Goal: Task Accomplishment & Management: Manage account settings

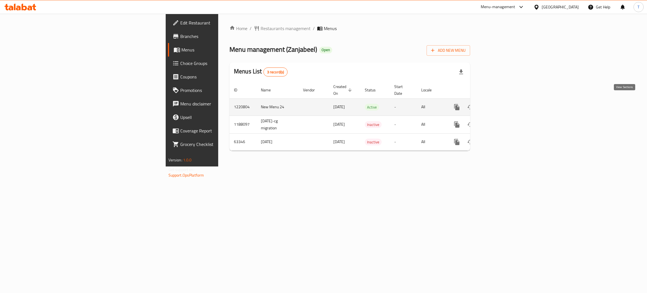
click at [504, 104] on link "enhanced table" at bounding box center [497, 106] width 13 height 13
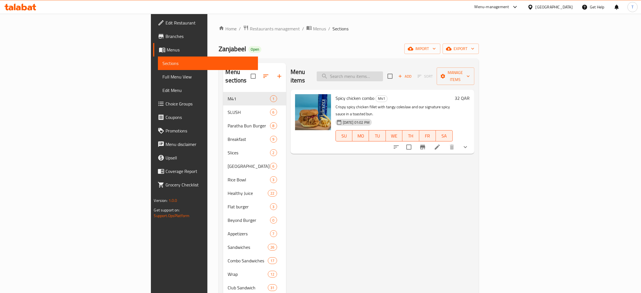
click at [383, 71] on input "search" at bounding box center [350, 76] width 66 height 10
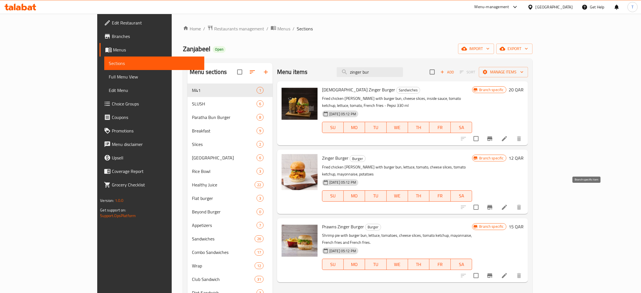
type input "zinger bur"
click at [496, 200] on button "Branch-specific-item" at bounding box center [489, 206] width 13 height 13
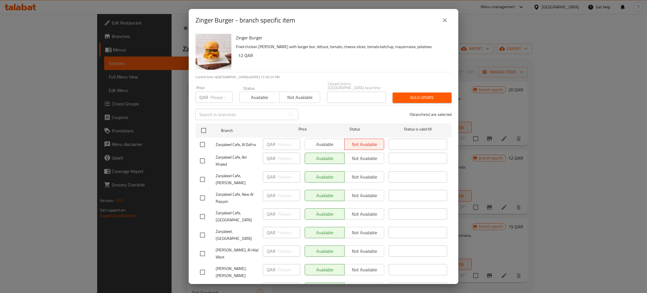
scroll to position [41, 0]
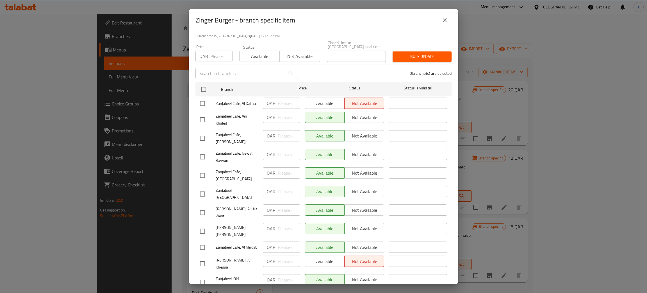
click at [447, 16] on button "close" at bounding box center [444, 19] width 13 height 13
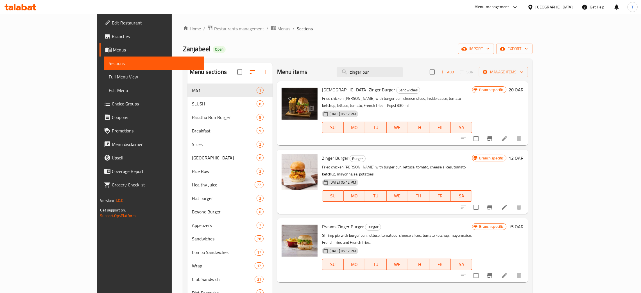
click at [523, 154] on h6 "12 QAR" at bounding box center [515, 158] width 15 height 8
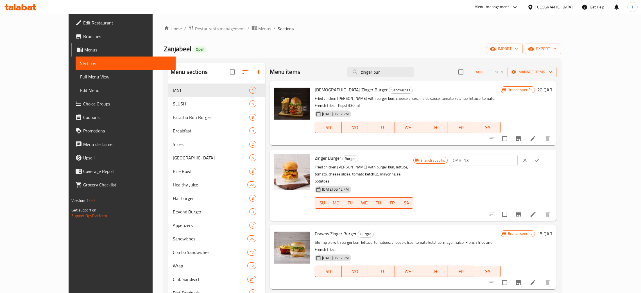
click at [517, 154] on input "13" at bounding box center [490, 159] width 54 height 11
type input "14"
click at [517, 154] on input "14" at bounding box center [490, 159] width 54 height 11
click at [540, 157] on icon "ok" at bounding box center [537, 160] width 6 height 6
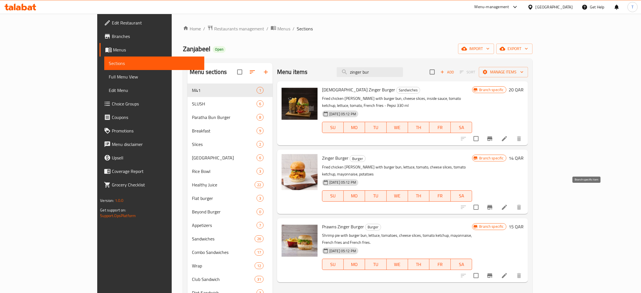
click at [493, 204] on icon "Branch-specific-item" at bounding box center [489, 207] width 7 height 7
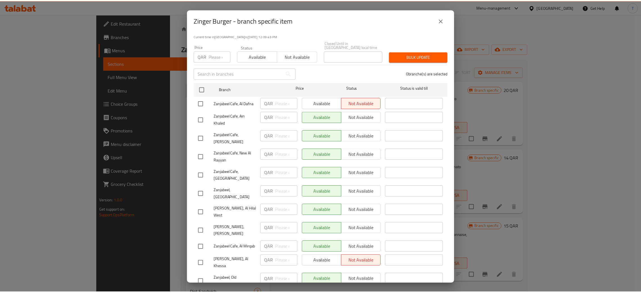
scroll to position [41, 0]
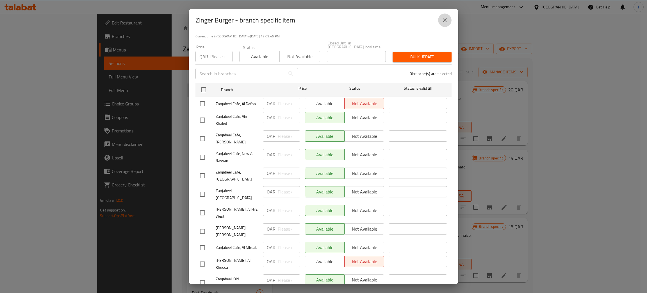
click at [450, 18] on button "close" at bounding box center [444, 19] width 13 height 13
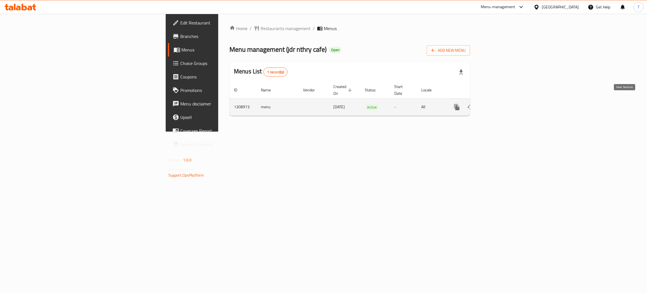
click at [501, 104] on icon "enhanced table" at bounding box center [497, 107] width 7 height 7
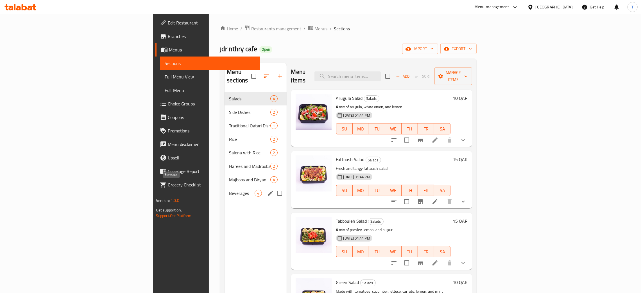
click at [229, 190] on span "Beverages" at bounding box center [242, 193] width 26 height 7
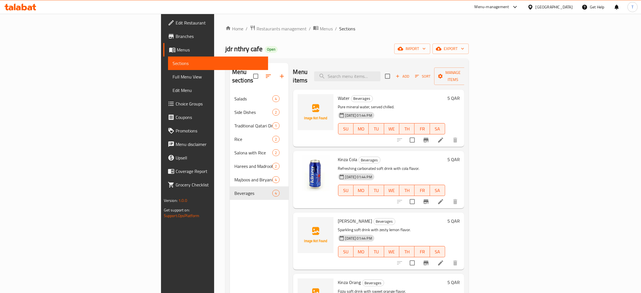
click at [460, 94] on h6 "5 QAR" at bounding box center [453, 98] width 12 height 8
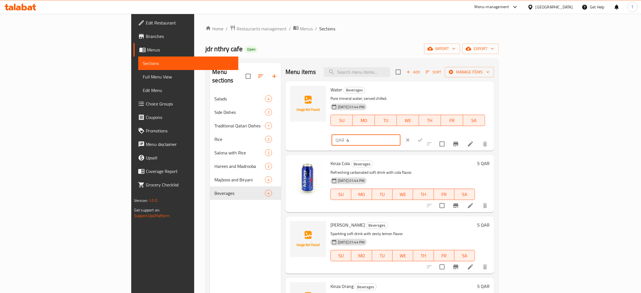
click at [400, 134] on input "4" at bounding box center [373, 139] width 54 height 11
click at [400, 134] on input "3" at bounding box center [373, 139] width 54 height 11
type input "2"
click at [400, 134] on input "2" at bounding box center [373, 139] width 54 height 11
click at [422, 138] on icon "ok" at bounding box center [420, 139] width 4 height 3
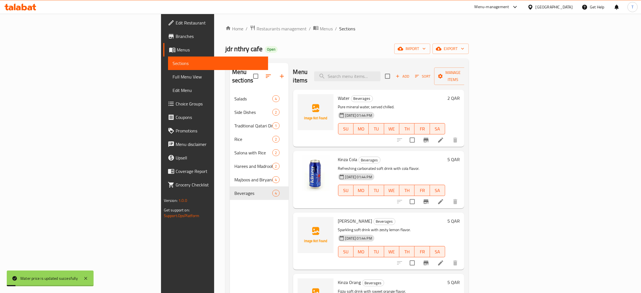
click at [460, 155] on h6 "5 QAR" at bounding box center [453, 159] width 12 height 8
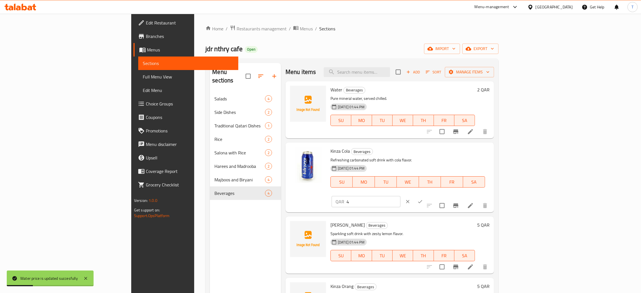
click at [400, 196] on input "4" at bounding box center [373, 201] width 54 height 11
type input "3"
click at [400, 196] on input "3" at bounding box center [373, 201] width 54 height 11
click at [426, 195] on button "ok" at bounding box center [420, 201] width 12 height 12
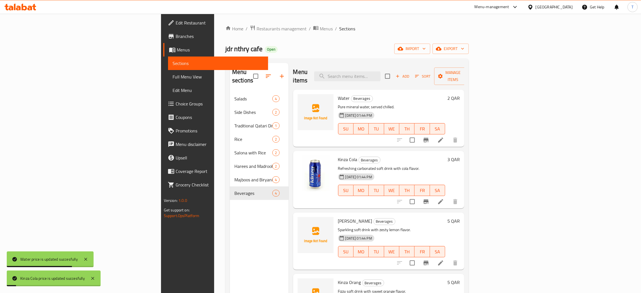
click at [460, 217] on h6 "5 QAR" at bounding box center [453, 221] width 12 height 8
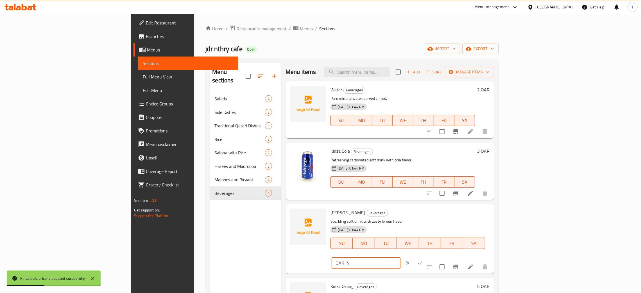
click at [400, 257] on input "4" at bounding box center [373, 262] width 54 height 11
type input "3"
click at [400, 257] on input "3" at bounding box center [373, 262] width 54 height 11
click at [426, 256] on button "ok" at bounding box center [420, 262] width 12 height 12
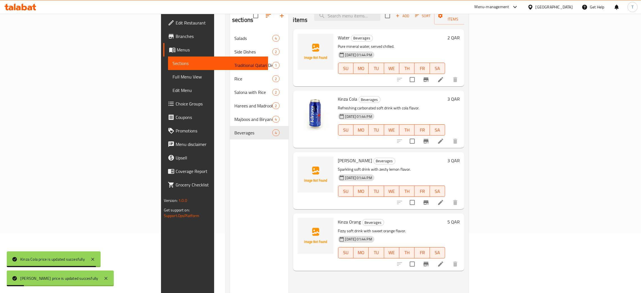
scroll to position [62, 0]
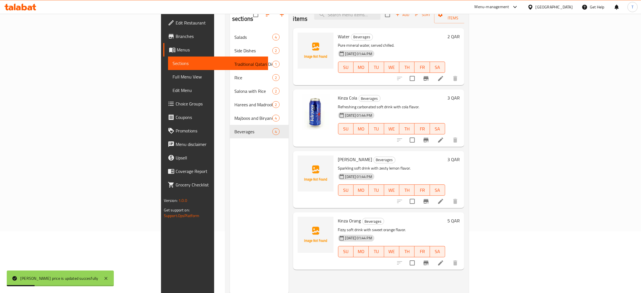
click at [460, 217] on h6 "5 QAR" at bounding box center [453, 221] width 12 height 8
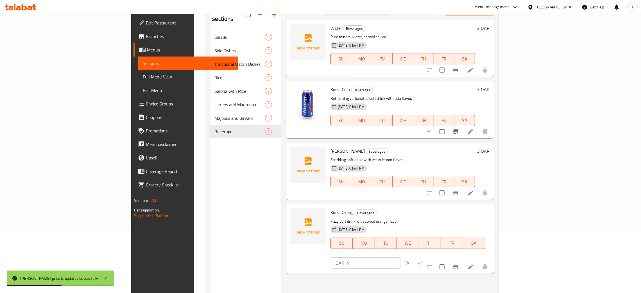
click at [400, 257] on input "4" at bounding box center [373, 262] width 54 height 11
type input "3"
click at [400, 257] on input "3" at bounding box center [373, 262] width 54 height 11
click at [423, 260] on icon "ok" at bounding box center [420, 263] width 6 height 6
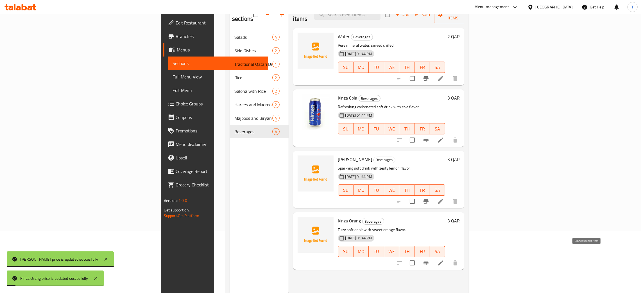
click at [433, 259] on button "Branch-specific-item" at bounding box center [425, 262] width 13 height 13
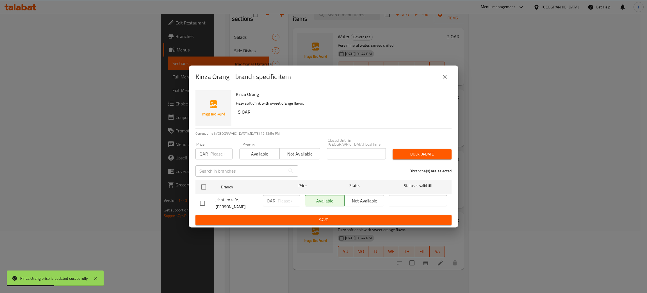
click at [441, 80] on button "close" at bounding box center [444, 76] width 13 height 13
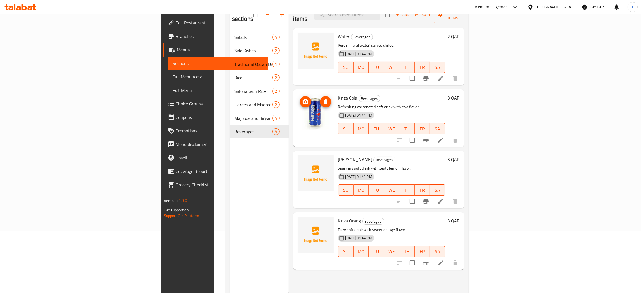
scroll to position [0, 0]
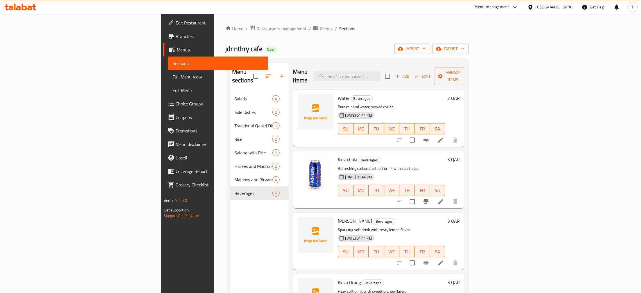
click at [256, 29] on span "Restaurants management" at bounding box center [281, 28] width 50 height 7
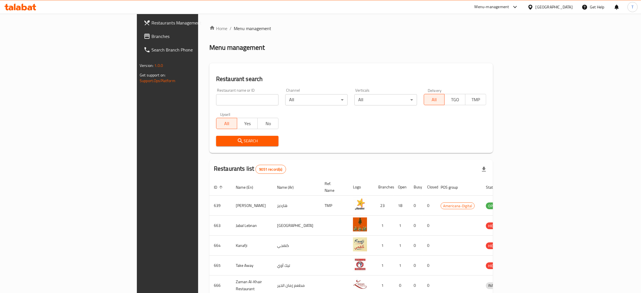
click at [216, 103] on input "search" at bounding box center [247, 99] width 62 height 11
type input "byt anbr"
click at [220, 140] on span "Search" at bounding box center [246, 140] width 53 height 7
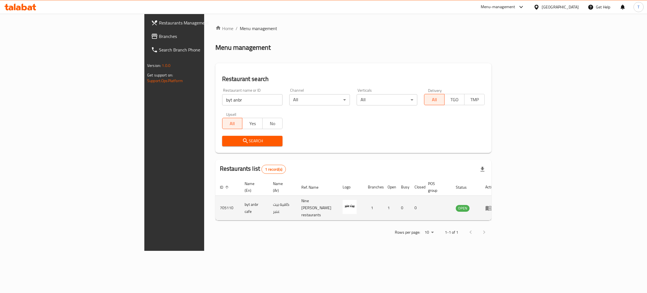
click at [492, 204] on icon "enhanced table" at bounding box center [488, 207] width 7 height 7
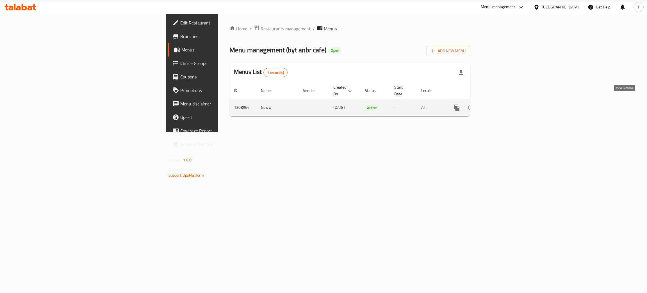
click at [504, 102] on link "enhanced table" at bounding box center [497, 107] width 13 height 13
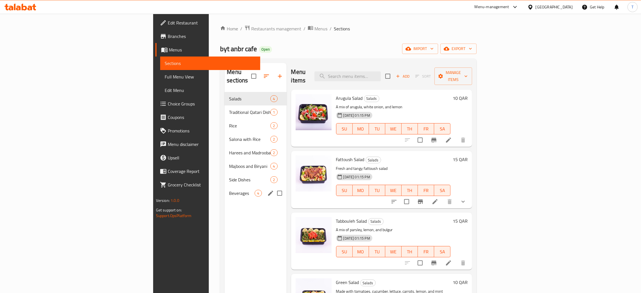
click at [224, 189] on div "Beverages 4" at bounding box center [255, 192] width 62 height 13
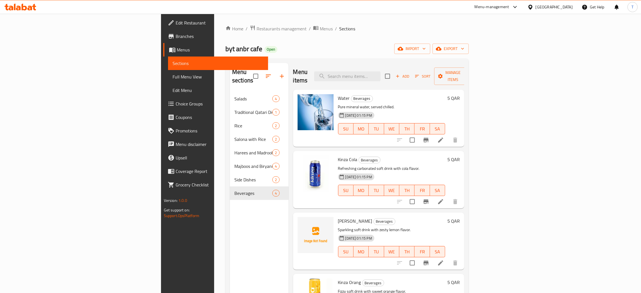
click at [460, 94] on div "5 QAR" at bounding box center [452, 98] width 15 height 8
click at [460, 94] on h6 "5 QAR" at bounding box center [453, 98] width 12 height 8
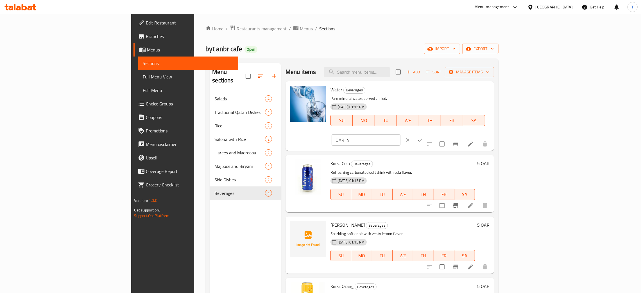
click at [400, 134] on input "4" at bounding box center [373, 139] width 54 height 11
click at [400, 134] on input "3" at bounding box center [373, 139] width 54 height 11
type input "2"
click at [400, 134] on input "2" at bounding box center [373, 139] width 54 height 11
click at [423, 137] on icon "ok" at bounding box center [420, 140] width 6 height 6
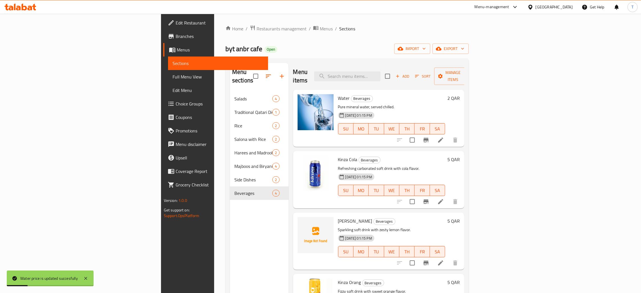
click at [460, 155] on h6 "5 QAR" at bounding box center [453, 159] width 12 height 8
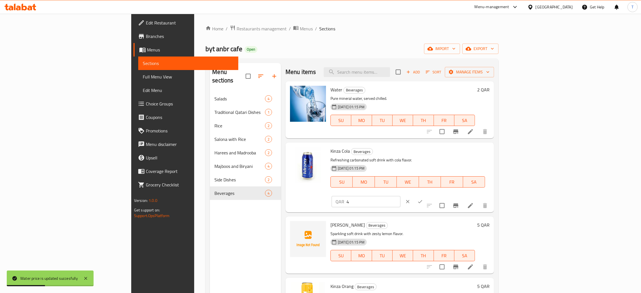
click at [400, 196] on input "4" at bounding box center [373, 201] width 54 height 11
type input "3"
click at [400, 196] on input "3" at bounding box center [373, 201] width 54 height 11
click at [426, 195] on button "ok" at bounding box center [420, 201] width 12 height 12
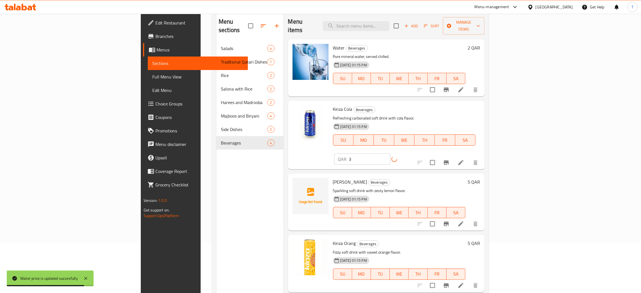
scroll to position [57, 0]
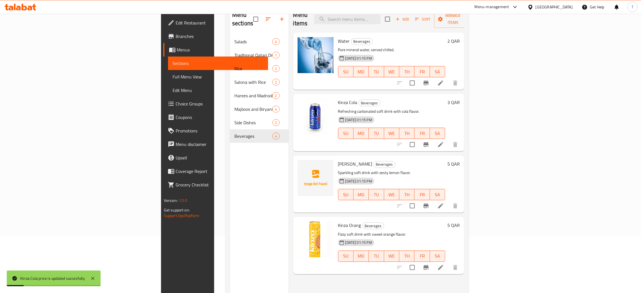
click at [460, 160] on div "5 QAR" at bounding box center [452, 164] width 15 height 8
click at [460, 160] on h6 "5 QAR" at bounding box center [453, 164] width 12 height 8
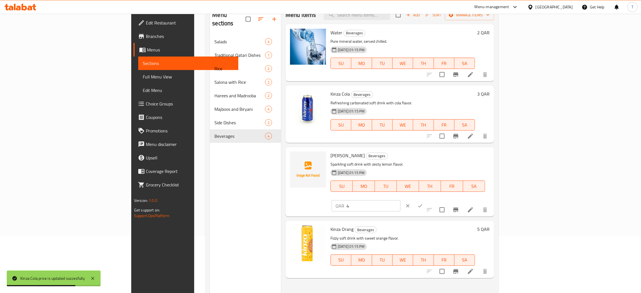
click at [400, 200] on input "4" at bounding box center [373, 205] width 54 height 11
type input "3"
click at [400, 200] on input "3" at bounding box center [373, 205] width 54 height 11
click at [423, 203] on icon "ok" at bounding box center [420, 206] width 6 height 6
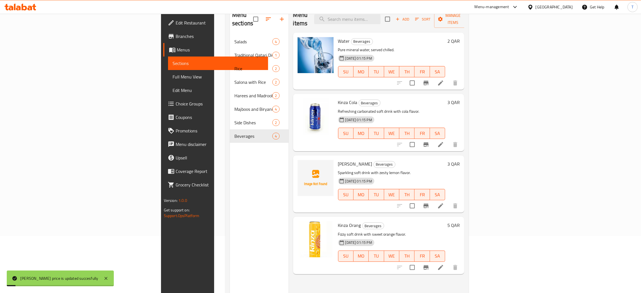
scroll to position [79, 0]
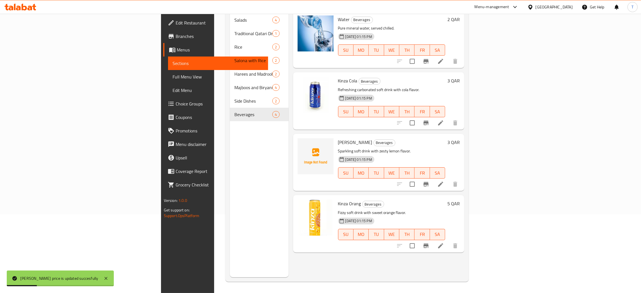
click at [460, 199] on h6 "5 QAR" at bounding box center [453, 203] width 12 height 8
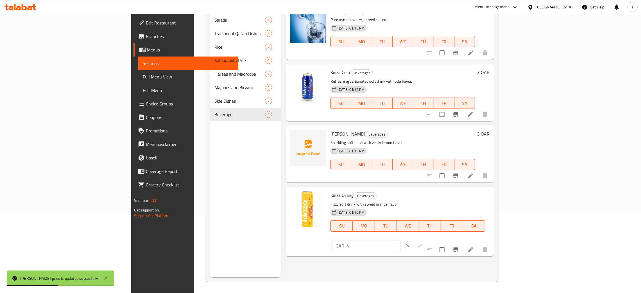
click at [400, 240] on input "4" at bounding box center [373, 245] width 54 height 11
type input "3"
click at [400, 240] on input "3" at bounding box center [373, 245] width 54 height 11
click at [426, 239] on button "ok" at bounding box center [420, 245] width 12 height 12
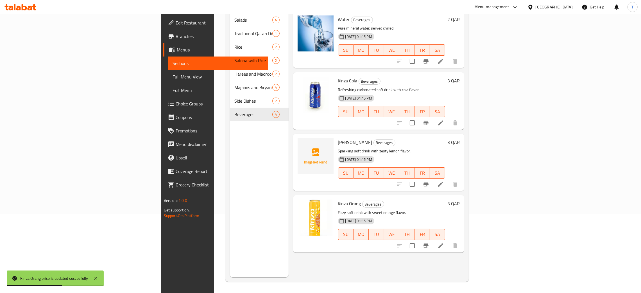
scroll to position [0, 0]
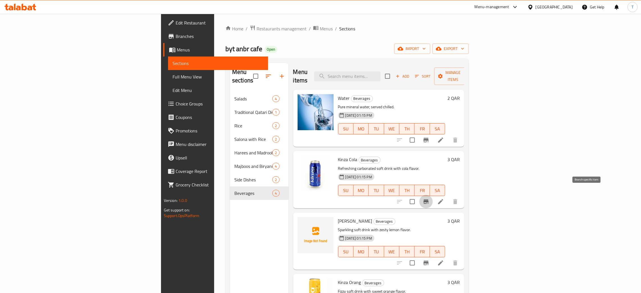
click at [429, 198] on icon "Branch-specific-item" at bounding box center [425, 201] width 7 height 7
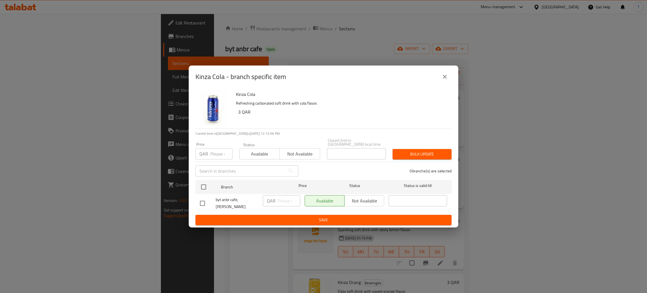
click at [448, 80] on icon "close" at bounding box center [445, 76] width 7 height 7
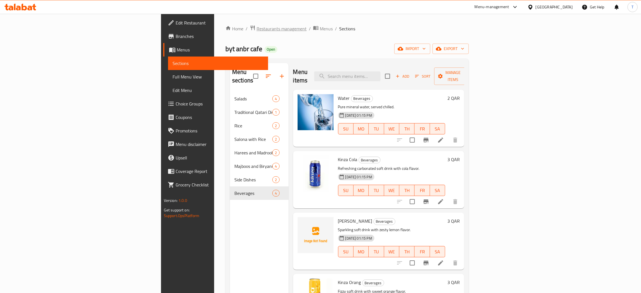
click at [256, 26] on span "Restaurants management" at bounding box center [281, 28] width 50 height 7
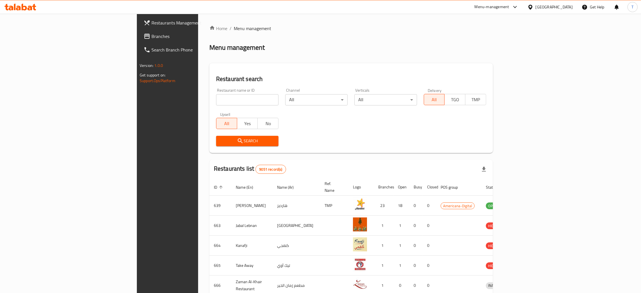
click at [216, 99] on input "search" at bounding box center [247, 99] width 62 height 11
type input "alyshh"
click button "Search" at bounding box center [247, 141] width 62 height 10
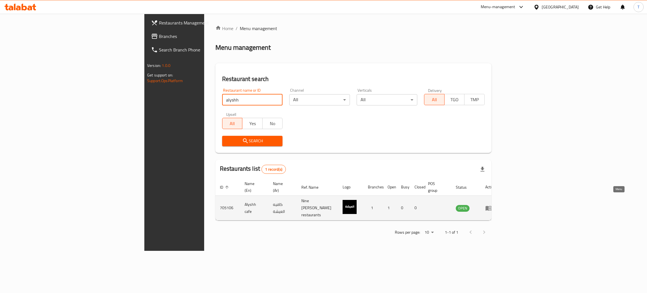
click at [491, 207] on icon "enhanced table" at bounding box center [490, 208] width 2 height 2
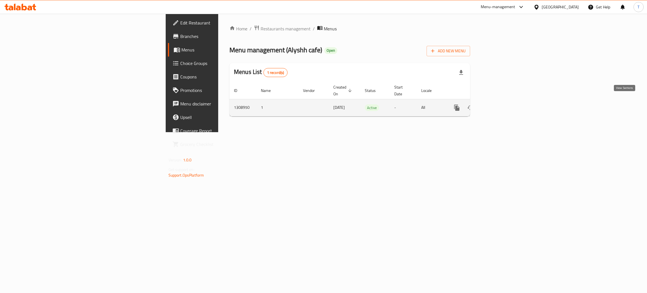
click at [500, 105] on icon "enhanced table" at bounding box center [497, 107] width 5 height 5
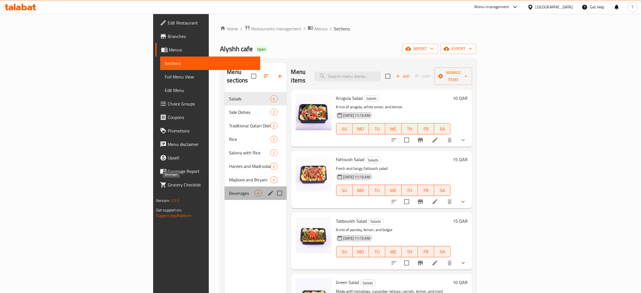
click at [229, 190] on span "Beverages" at bounding box center [242, 193] width 26 height 7
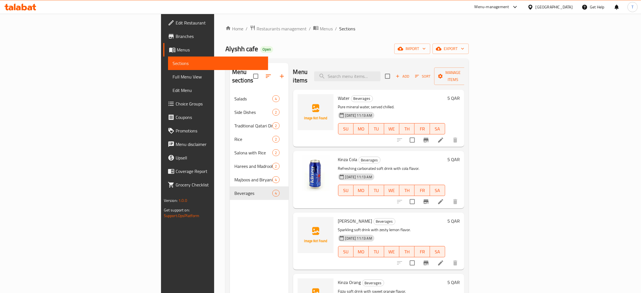
click at [460, 94] on h6 "5 QAR" at bounding box center [453, 98] width 12 height 8
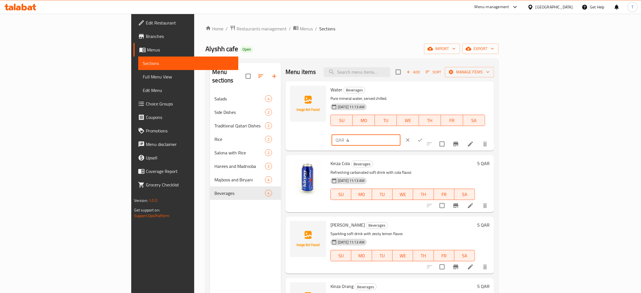
click at [400, 134] on input "4" at bounding box center [373, 139] width 54 height 11
click at [400, 134] on input "3" at bounding box center [373, 139] width 54 height 11
type input "2"
click at [400, 134] on input "2" at bounding box center [373, 139] width 54 height 11
click at [423, 137] on icon "ok" at bounding box center [420, 140] width 6 height 6
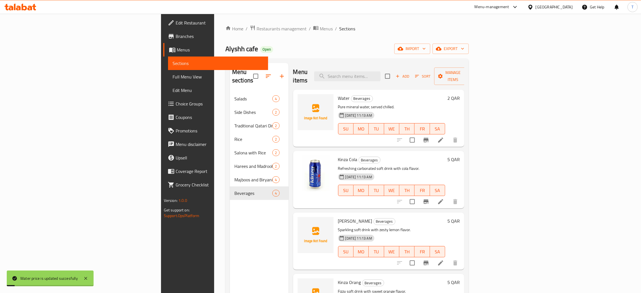
click at [460, 155] on h6 "5 QAR" at bounding box center [453, 159] width 12 height 8
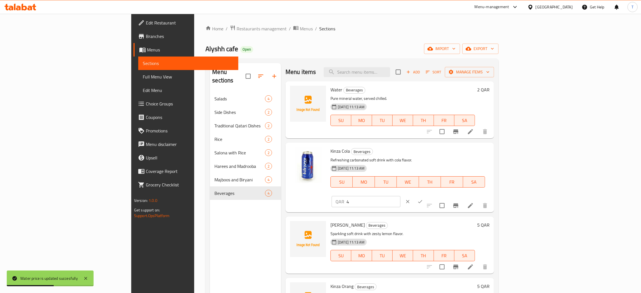
click at [400, 196] on input "4" at bounding box center [373, 201] width 54 height 11
type input "3"
click at [400, 196] on input "3" at bounding box center [373, 201] width 54 height 11
click at [423, 199] on icon "ok" at bounding box center [420, 202] width 6 height 6
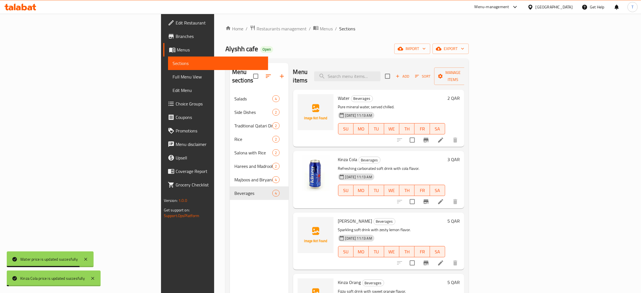
scroll to position [79, 0]
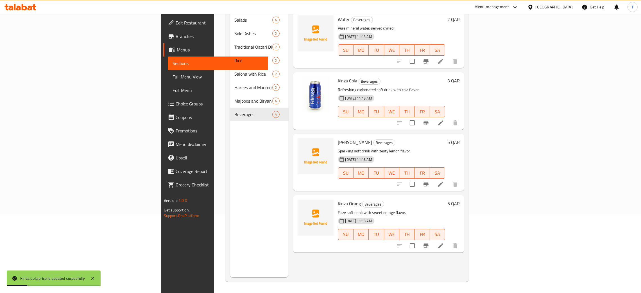
click at [445, 138] on h6 "Kinza Lemon Beverages" at bounding box center [391, 142] width 107 height 8
click at [460, 138] on h6 "5 QAR" at bounding box center [453, 142] width 12 height 8
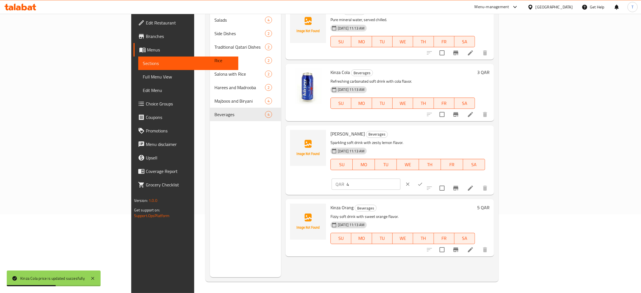
click at [400, 178] on input "4" at bounding box center [373, 183] width 54 height 11
type input "3"
click at [400, 178] on input "3" at bounding box center [373, 183] width 54 height 11
click at [423, 181] on icon "ok" at bounding box center [420, 184] width 6 height 6
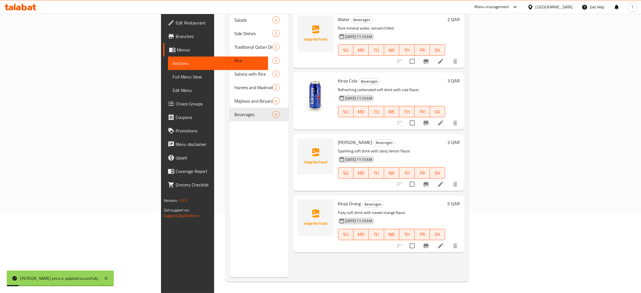
click at [460, 199] on h6 "5 QAR" at bounding box center [453, 203] width 12 height 8
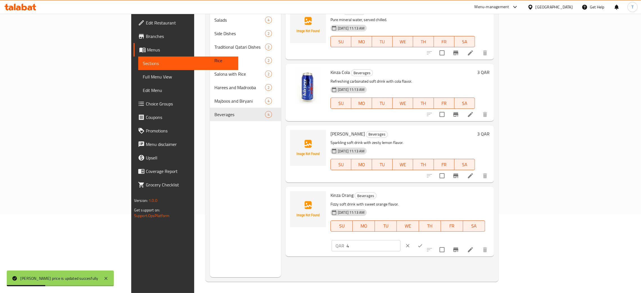
click at [400, 240] on input "4" at bounding box center [373, 245] width 54 height 11
type input "3"
click at [400, 240] on input "3" at bounding box center [373, 245] width 54 height 11
click at [423, 243] on icon "ok" at bounding box center [420, 246] width 6 height 6
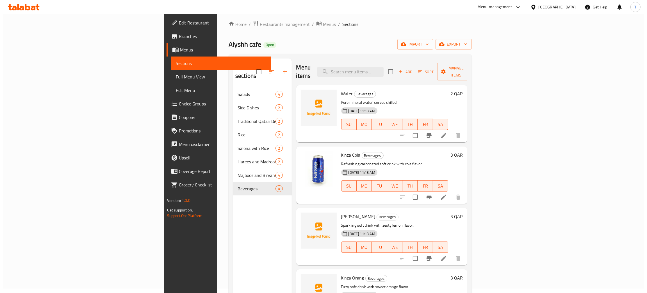
scroll to position [0, 0]
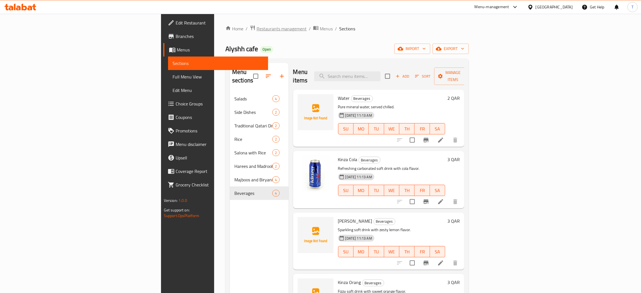
click at [256, 31] on span "Restaurants management" at bounding box center [281, 28] width 50 height 7
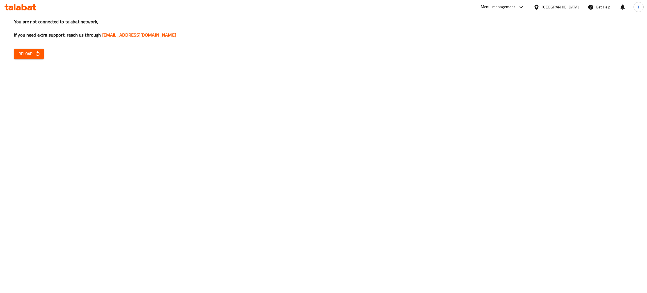
click at [28, 58] on button "Reload" at bounding box center [29, 54] width 30 height 10
click at [24, 55] on span "Reload" at bounding box center [29, 53] width 21 height 7
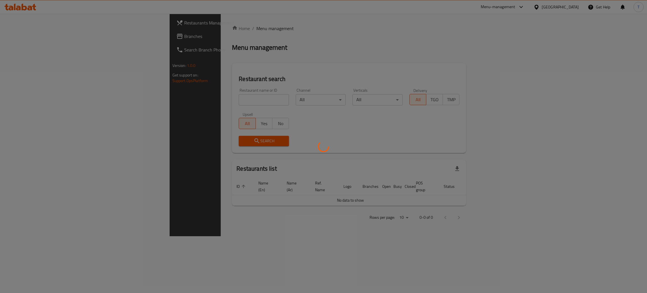
click at [196, 97] on div at bounding box center [323, 146] width 647 height 293
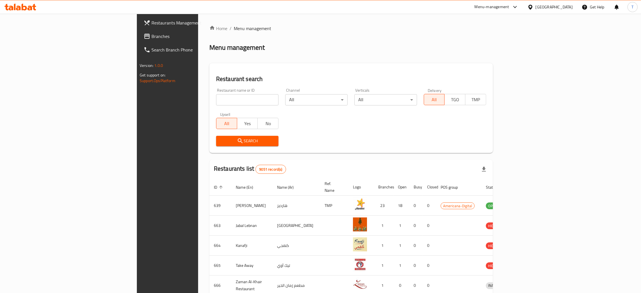
click at [216, 103] on input "search" at bounding box center [247, 99] width 62 height 11
type input "t"
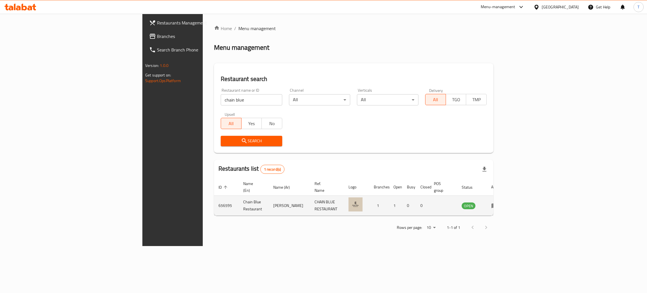
click at [214, 201] on td "656595" at bounding box center [226, 205] width 25 height 20
copy td "656595"
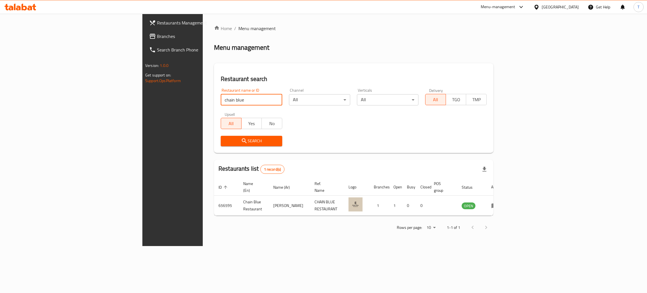
drag, startPoint x: 180, startPoint y: 96, endPoint x: 0, endPoint y: 80, distance: 180.5
click at [142, 87] on div "Restaurants Management Branches Search Branch Phone Version: 1.0.0 Get support …" at bounding box center [323, 130] width 362 height 232
type input "soli"
click button "Search" at bounding box center [252, 141] width 62 height 10
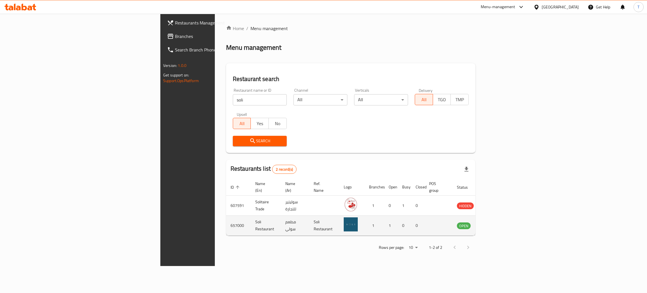
click at [226, 219] on td "657000" at bounding box center [238, 225] width 25 height 20
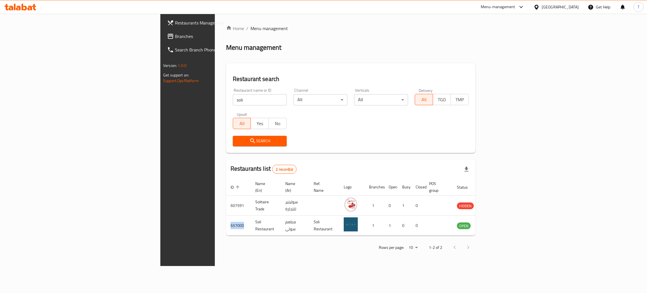
copy td "657000"
